Goal: Use online tool/utility: Utilize a website feature to perform a specific function

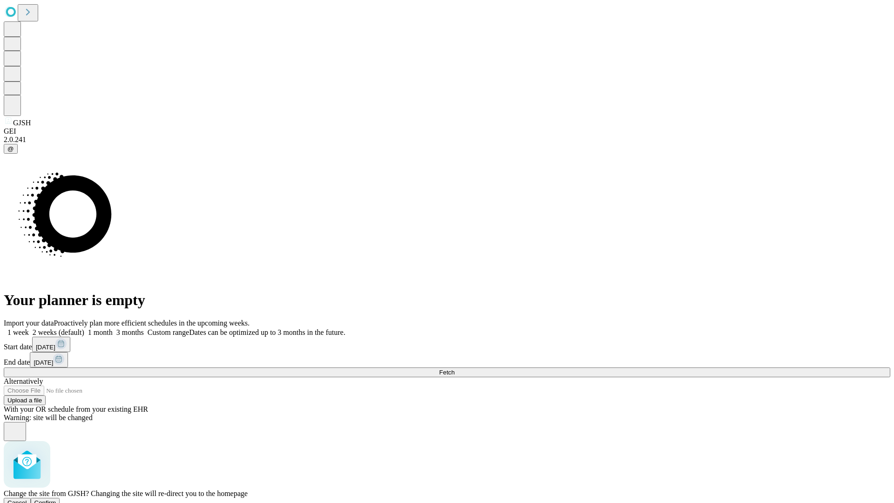
click at [56, 499] on span "Confirm" at bounding box center [45, 502] width 22 height 7
click at [113, 328] on label "1 month" at bounding box center [98, 332] width 28 height 8
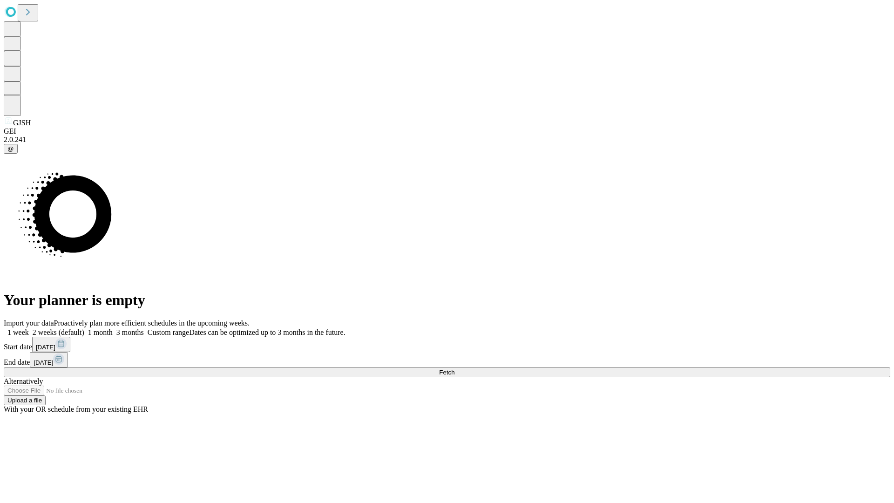
click at [454, 369] on span "Fetch" at bounding box center [446, 372] width 15 height 7
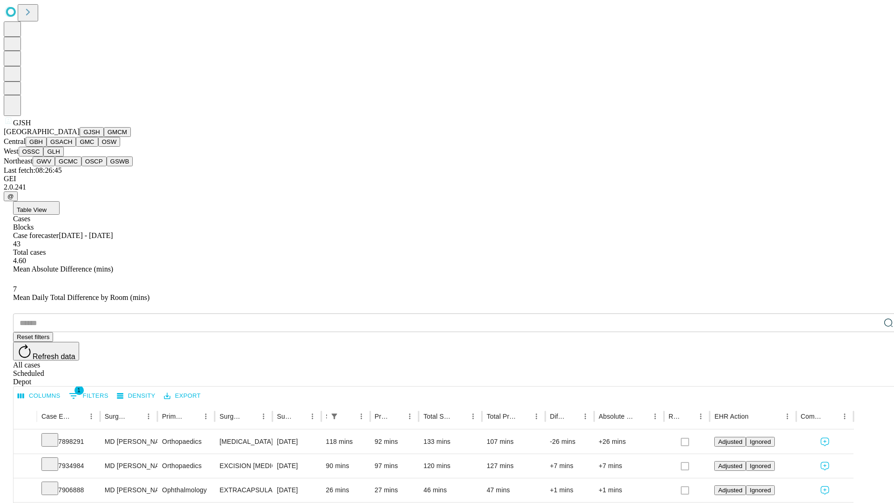
click at [104, 137] on button "GMCM" at bounding box center [117, 132] width 27 height 10
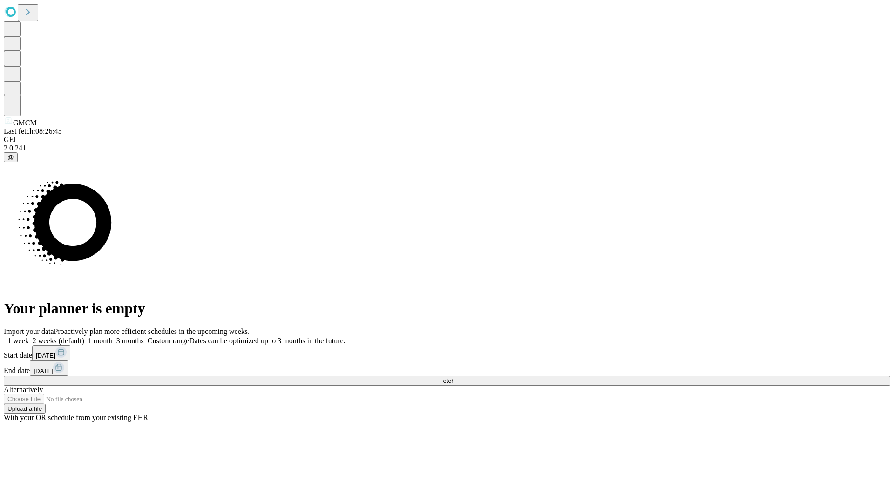
click at [113, 337] on label "1 month" at bounding box center [98, 341] width 28 height 8
click at [454, 377] on span "Fetch" at bounding box center [446, 380] width 15 height 7
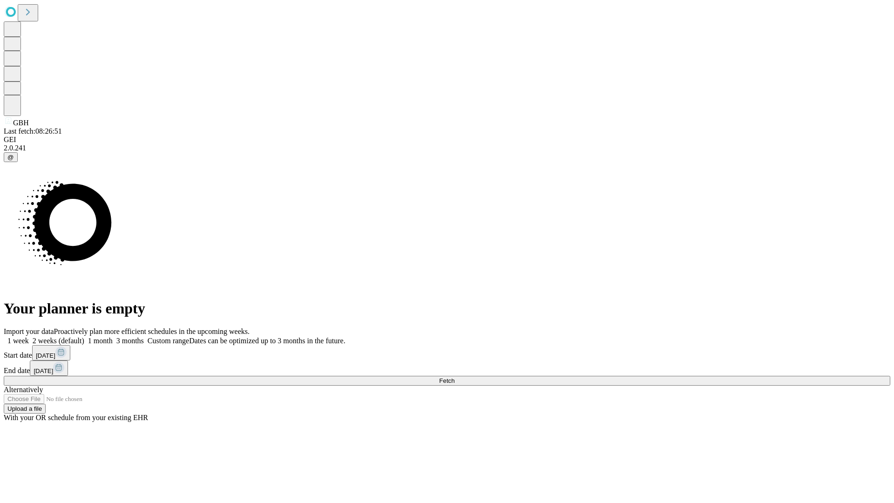
click at [113, 337] on label "1 month" at bounding box center [98, 341] width 28 height 8
click at [454, 377] on span "Fetch" at bounding box center [446, 380] width 15 height 7
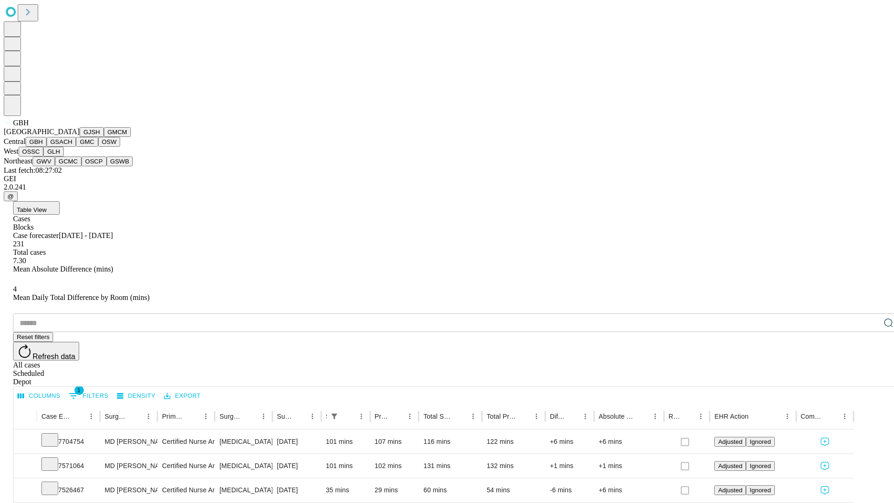
click at [72, 147] on button "GSACH" at bounding box center [61, 142] width 29 height 10
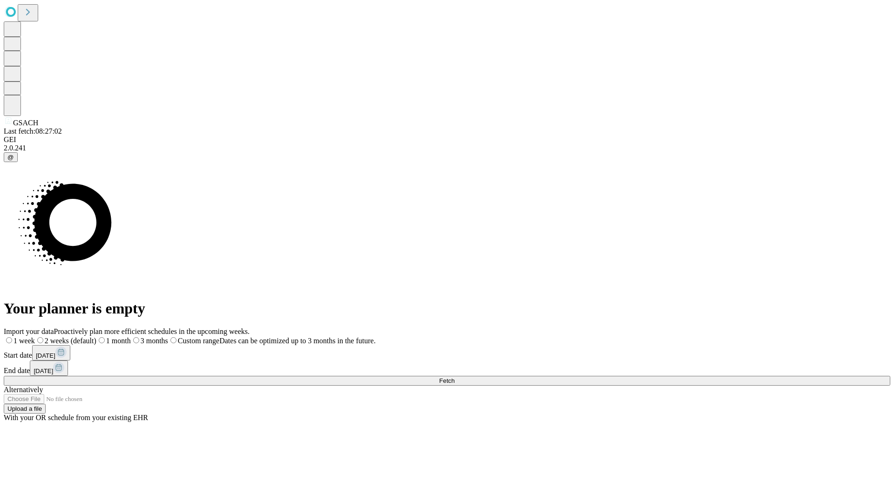
click at [454, 377] on span "Fetch" at bounding box center [446, 380] width 15 height 7
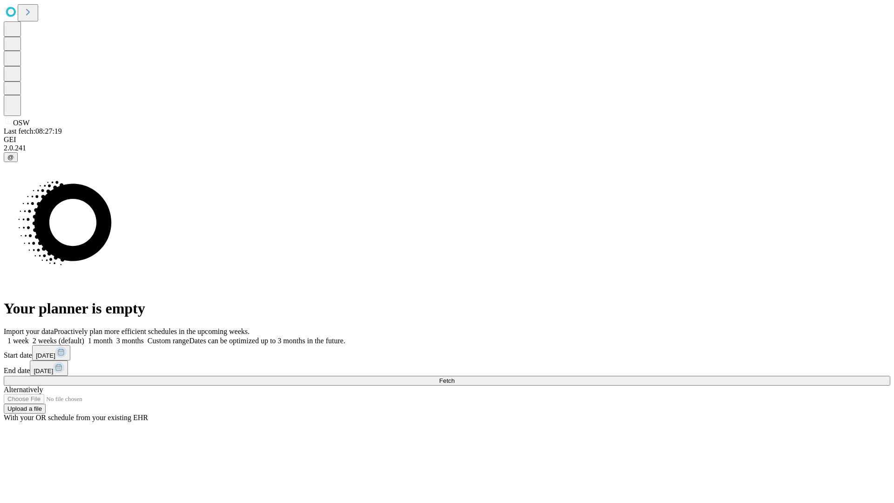
click at [113, 337] on label "1 month" at bounding box center [98, 341] width 28 height 8
click at [454, 377] on span "Fetch" at bounding box center [446, 380] width 15 height 7
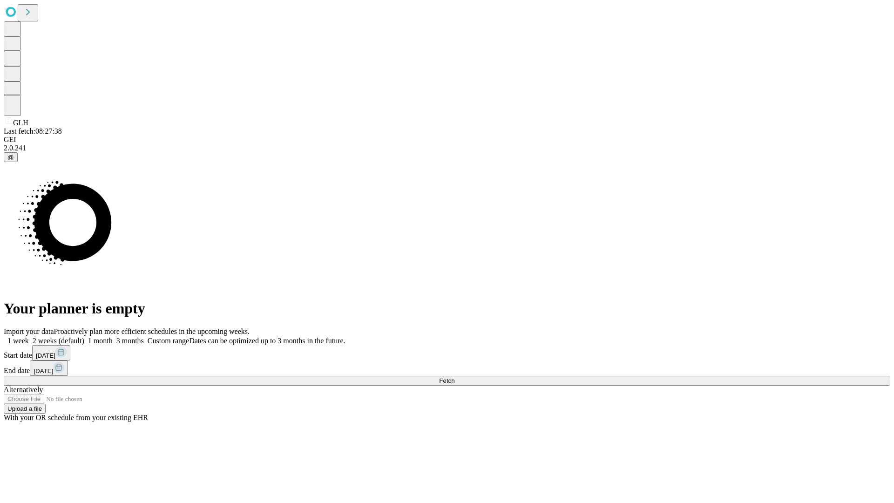
click at [113, 337] on label "1 month" at bounding box center [98, 341] width 28 height 8
click at [454, 377] on span "Fetch" at bounding box center [446, 380] width 15 height 7
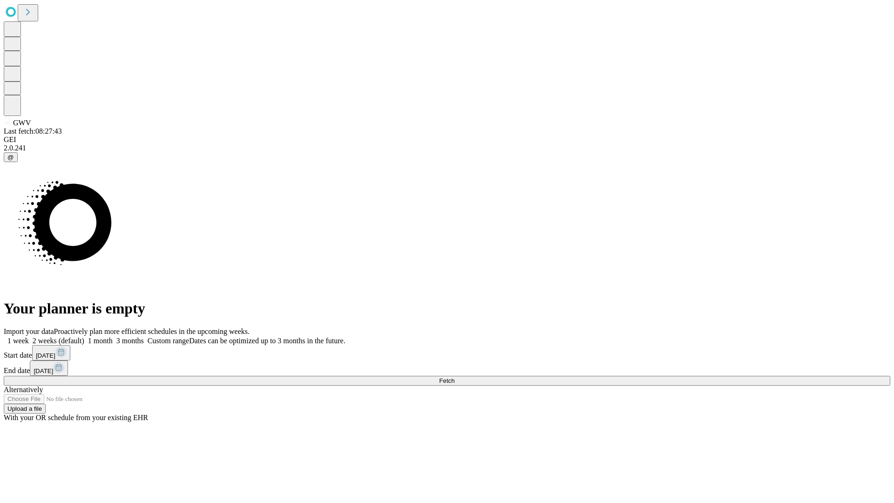
click at [113, 337] on label "1 month" at bounding box center [98, 341] width 28 height 8
click at [454, 377] on span "Fetch" at bounding box center [446, 380] width 15 height 7
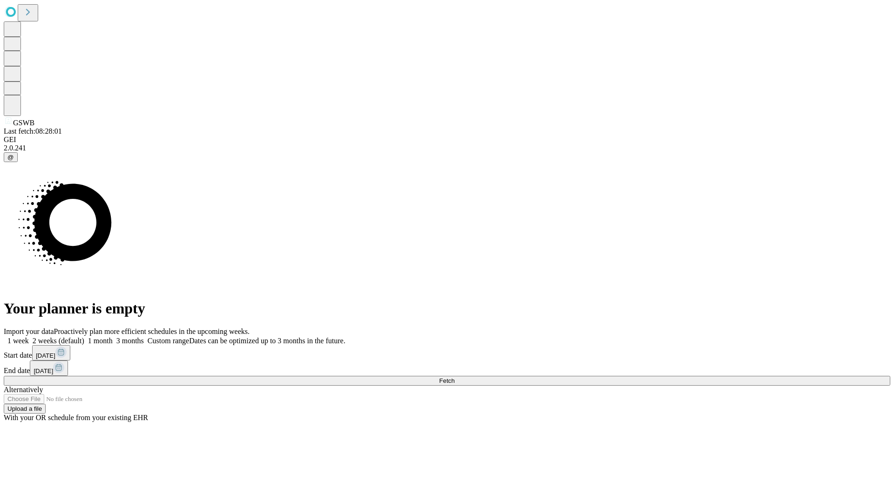
click at [113, 337] on label "1 month" at bounding box center [98, 341] width 28 height 8
click at [454, 377] on span "Fetch" at bounding box center [446, 380] width 15 height 7
